Goal: Information Seeking & Learning: Learn about a topic

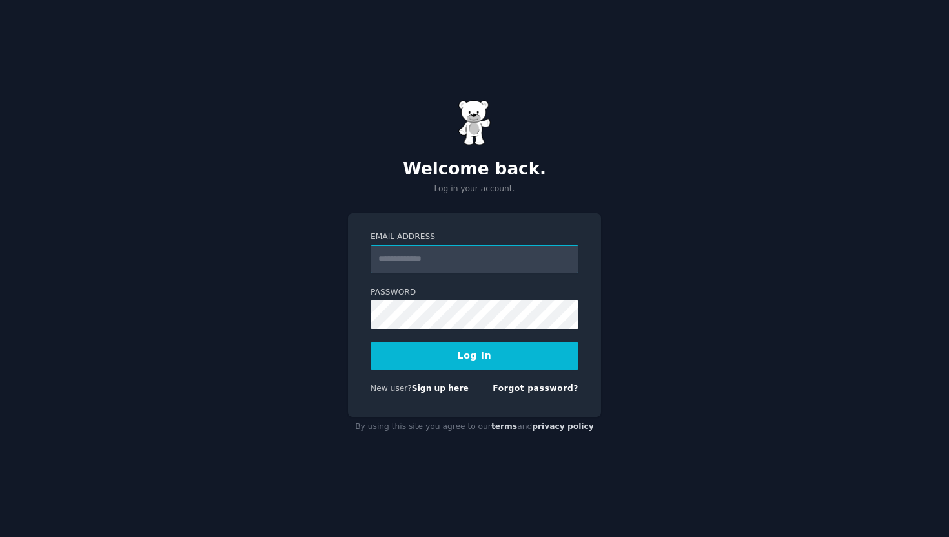
click at [454, 267] on input "Email Address" at bounding box center [475, 259] width 208 height 28
type input "**********"
click at [471, 353] on button "Log In" at bounding box center [475, 355] width 208 height 27
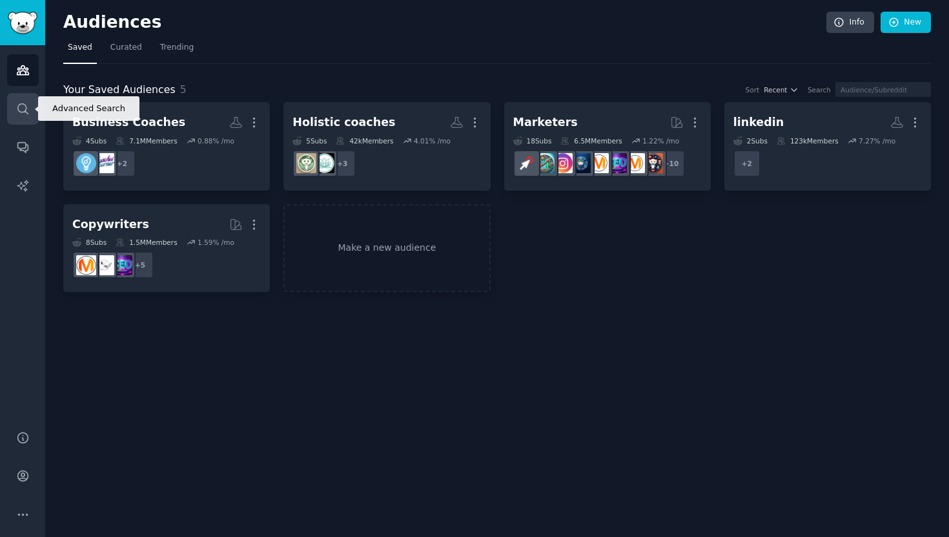
click at [18, 107] on icon "Sidebar" at bounding box center [23, 109] width 14 height 14
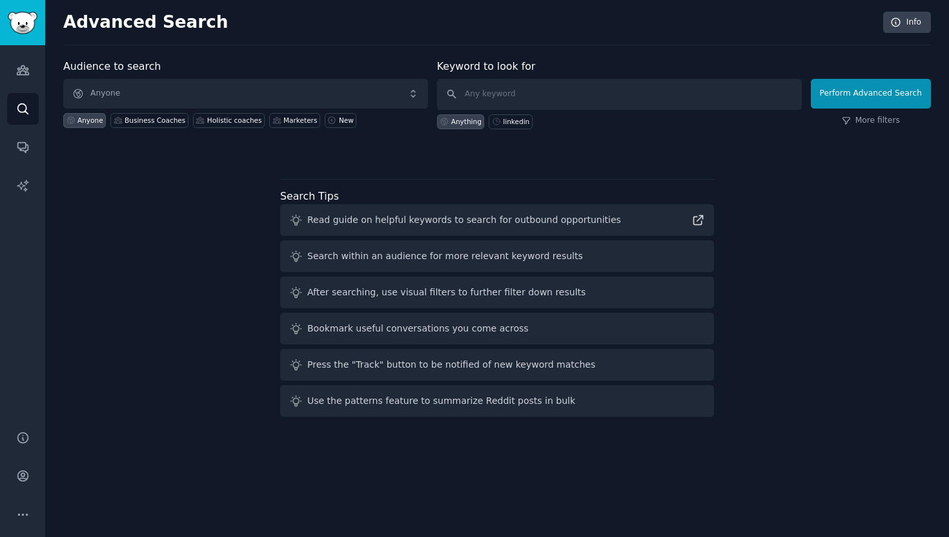
click at [133, 81] on span "Anyone" at bounding box center [245, 94] width 365 height 30
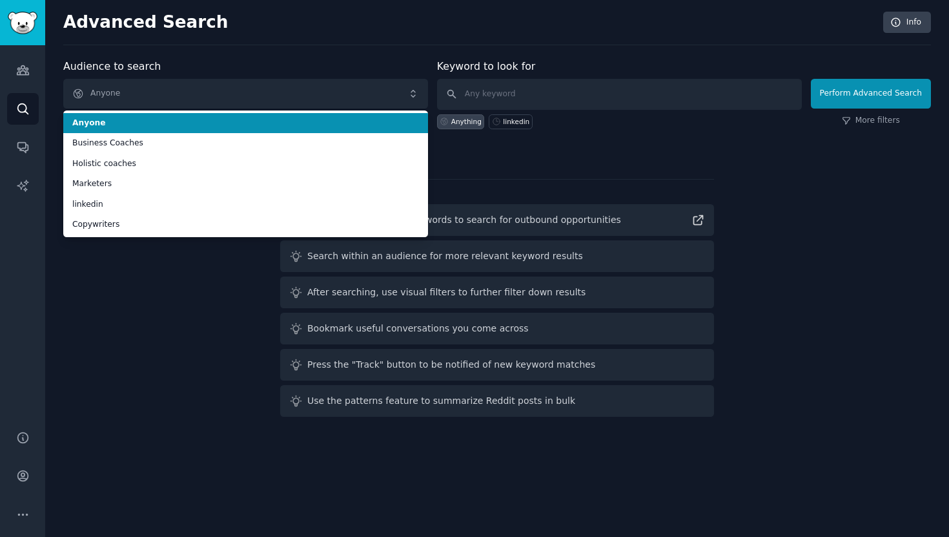
click at [254, 50] on div "Advanced Search Info Audience to search Anyone Anyone Business Coaches Holistic…" at bounding box center [497, 268] width 904 height 537
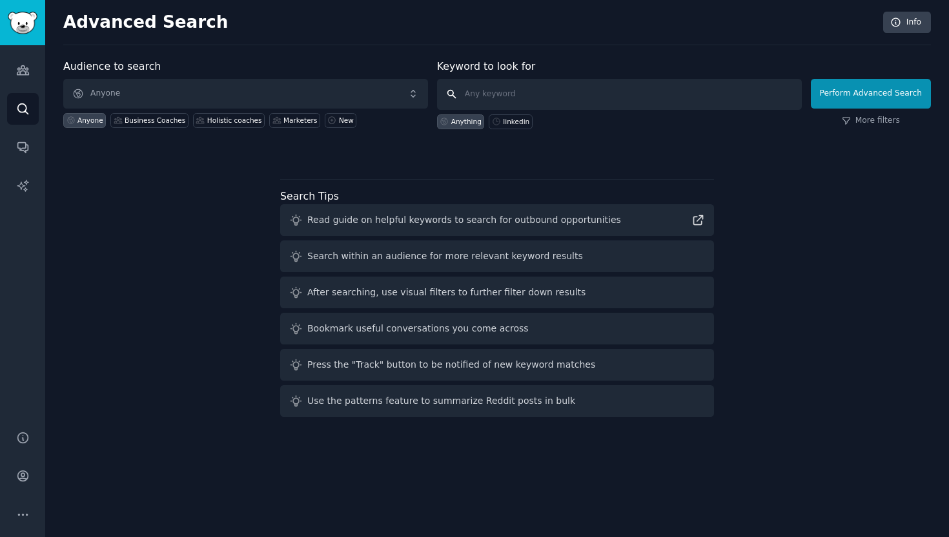
click at [486, 91] on input "text" at bounding box center [619, 94] width 365 height 31
click at [497, 94] on input "text" at bounding box center [619, 94] width 365 height 31
type input "d"
click at [490, 94] on input "millenial digital nomad coupels" at bounding box center [619, 94] width 365 height 31
click at [606, 97] on input "millennial digital nomad coupels" at bounding box center [619, 94] width 365 height 31
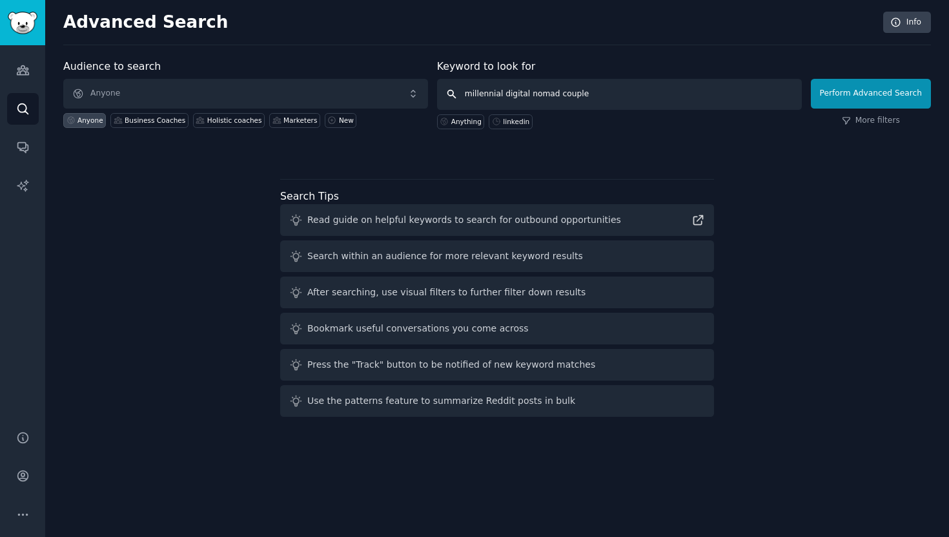
type input "millennial digital nomad couples"
click at [878, 88] on button "Perform Advanced Search" at bounding box center [871, 94] width 120 height 30
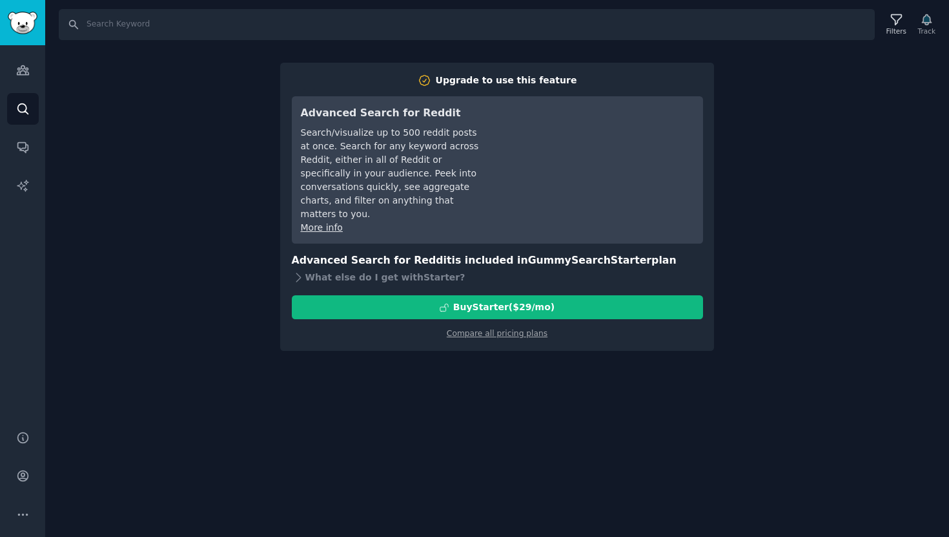
click at [269, 350] on div "Search Filters Track Upgrade to use this feature Advanced Search for Reddit Sea…" at bounding box center [497, 268] width 904 height 537
click at [172, 78] on div "Search Filters Track Upgrade to use this feature Advanced Search for Reddit Sea…" at bounding box center [497, 268] width 904 height 537
click at [845, 205] on div "Search Filters Track Upgrade to use this feature Advanced Search for Reddit Sea…" at bounding box center [497, 268] width 904 height 537
click at [842, 203] on div "Search Filters Track Upgrade to use this feature Advanced Search for Reddit Sea…" at bounding box center [497, 268] width 904 height 537
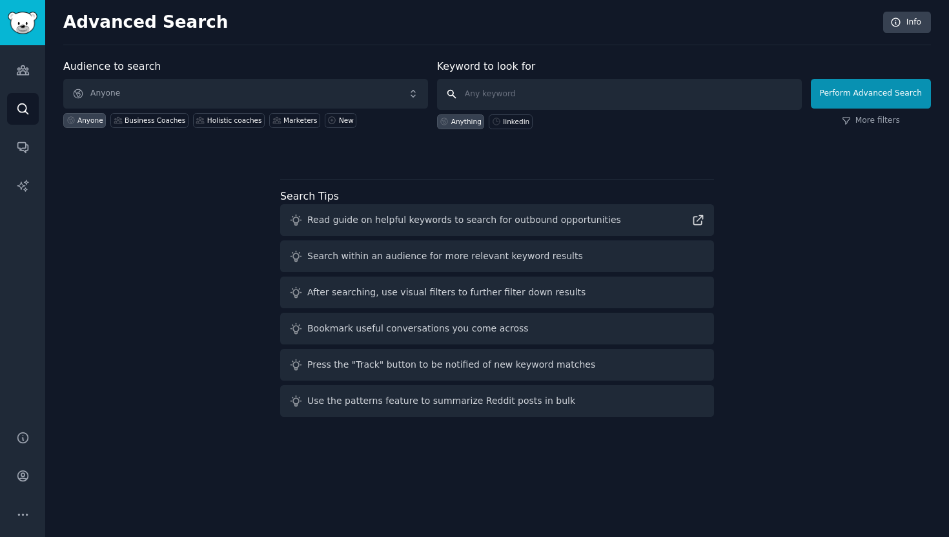
click at [478, 96] on input "text" at bounding box center [619, 94] width 365 height 31
type input "millennial digital nomad couples"
click button "Perform Advanced Search" at bounding box center [871, 94] width 120 height 30
